Goal: Register for event/course

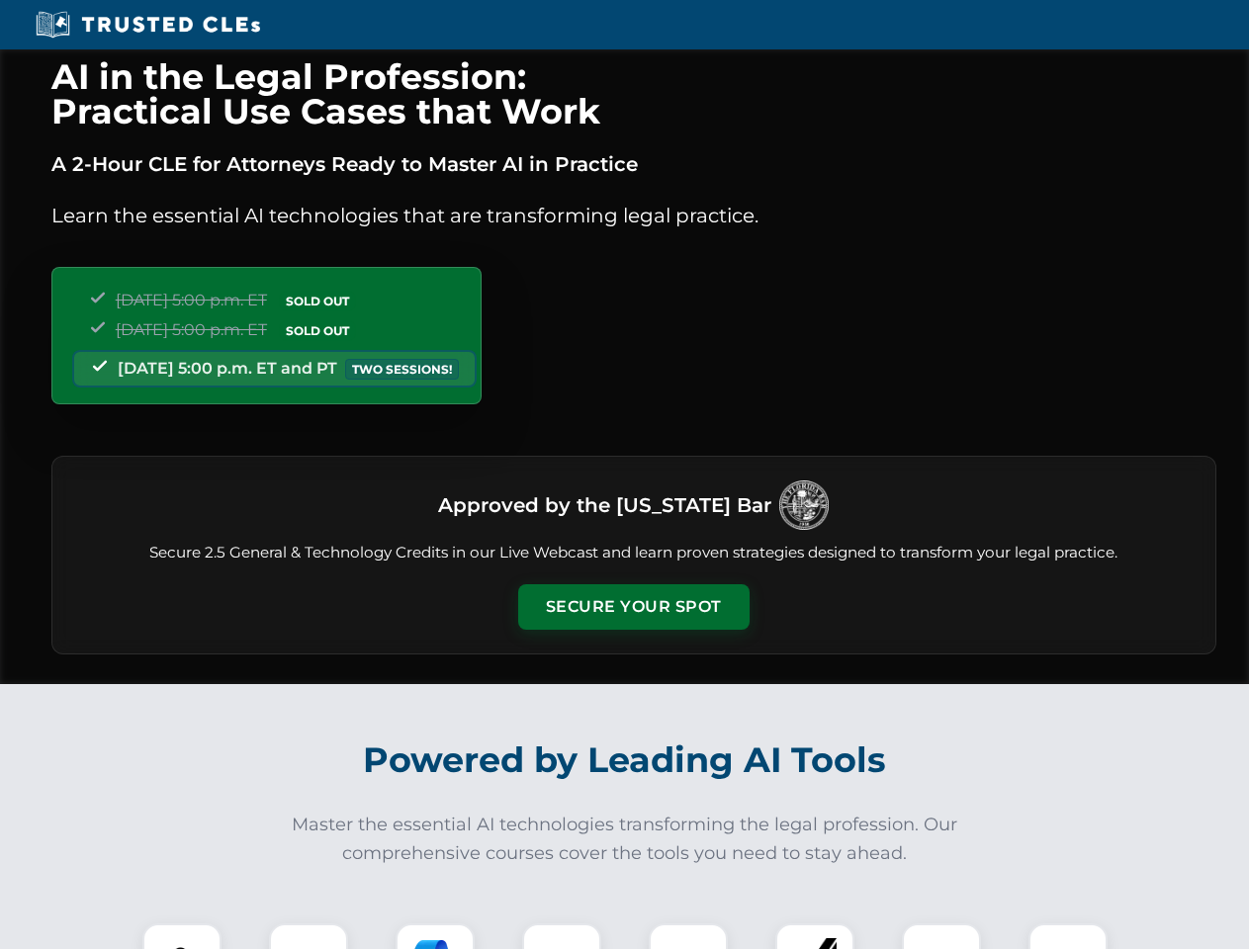
click at [633, 607] on button "Secure Your Spot" at bounding box center [633, 606] width 231 height 45
click at [182, 936] on img at bounding box center [181, 962] width 57 height 57
